Goal: Task Accomplishment & Management: Manage account settings

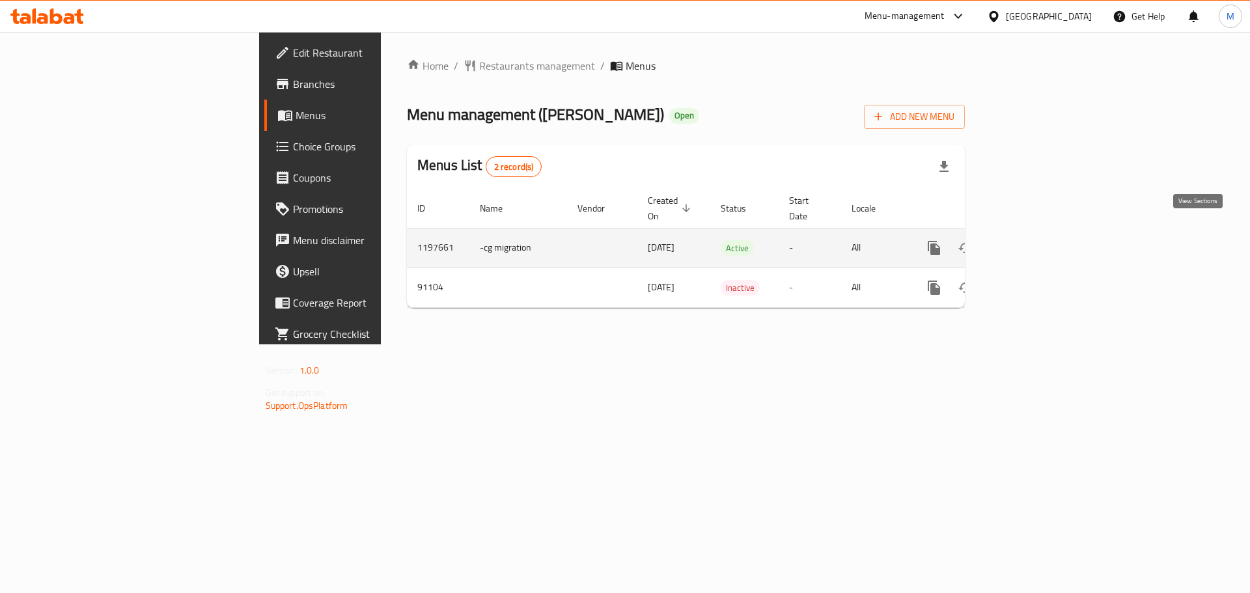
click at [1036, 240] on icon "enhanced table" at bounding box center [1028, 248] width 16 height 16
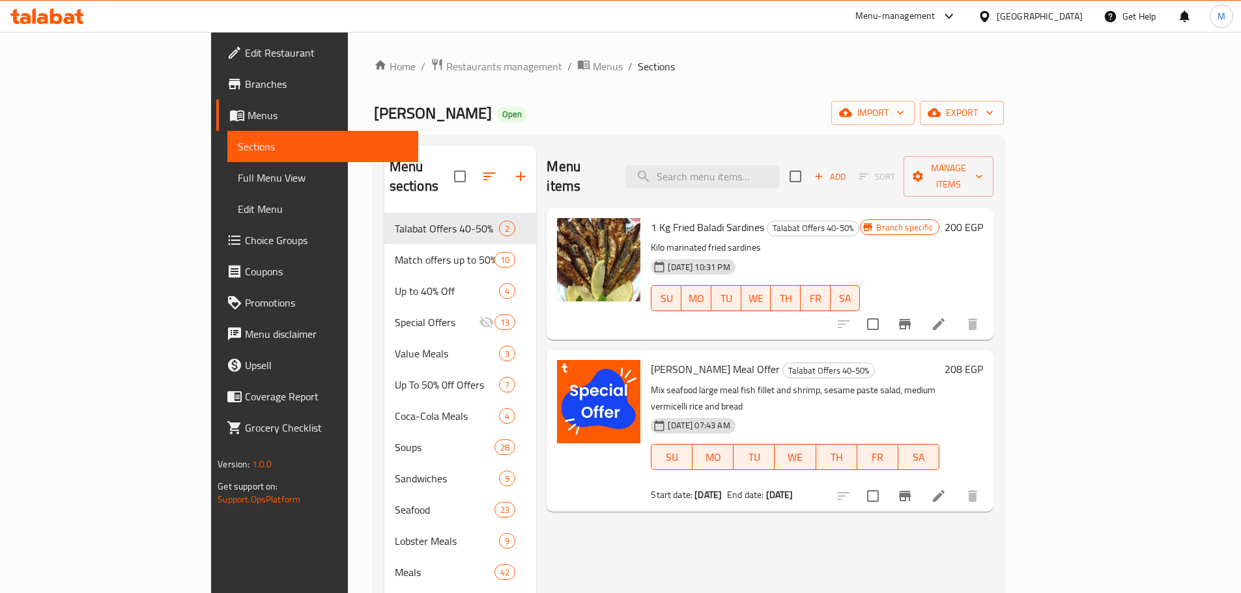
click at [651, 359] on span "Al Fardous Meal Offer" at bounding box center [715, 369] width 129 height 20
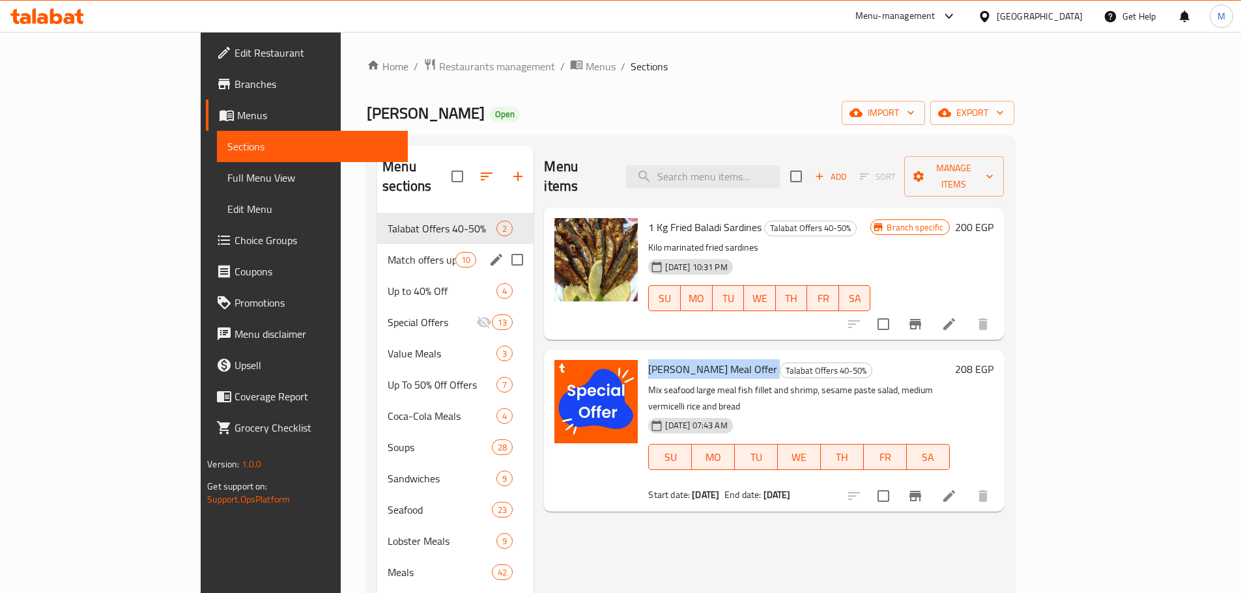
click at [377, 244] on div "Match offers up to 50% 10" at bounding box center [455, 259] width 156 height 31
